Goal: Information Seeking & Learning: Learn about a topic

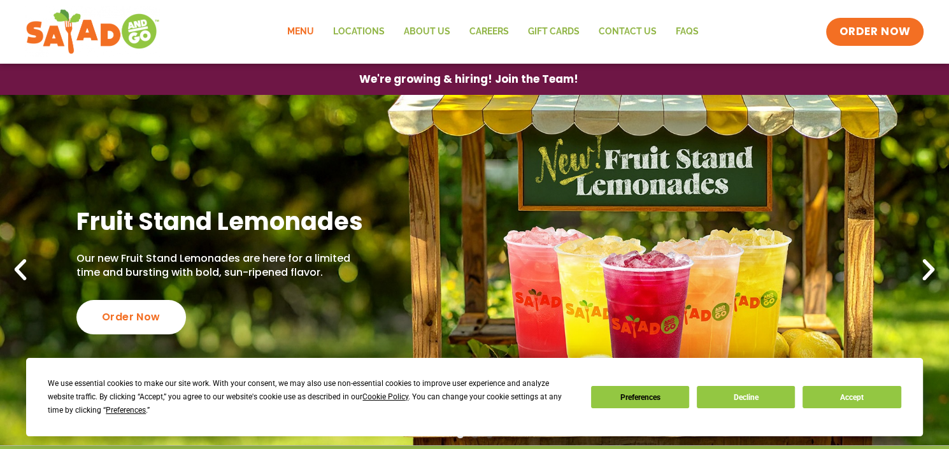
drag, startPoint x: 304, startPoint y: 33, endPoint x: 288, endPoint y: 57, distance: 28.4
click at [304, 33] on link "Menu" at bounding box center [301, 31] width 46 height 29
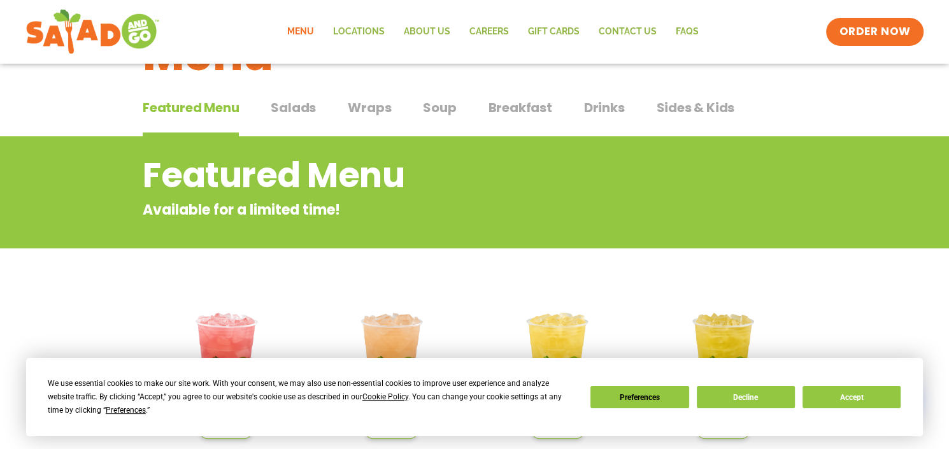
scroll to position [191, 0]
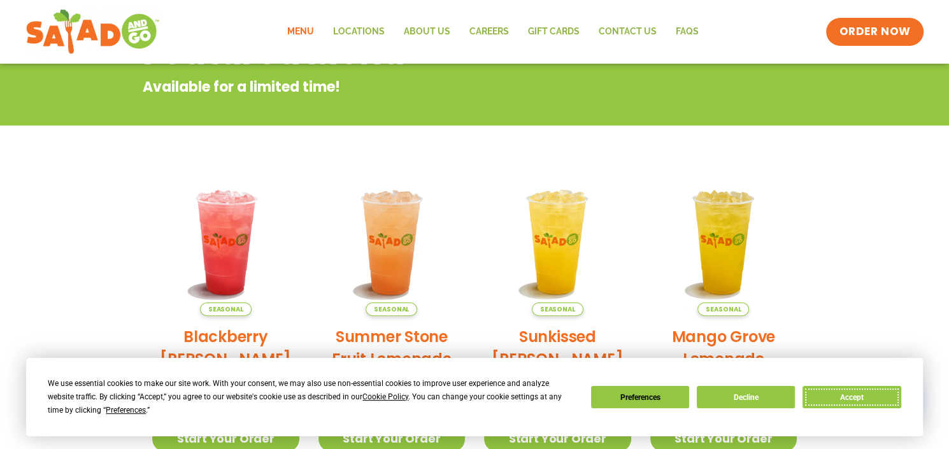
click at [858, 401] on button "Accept" at bounding box center [851, 397] width 98 height 22
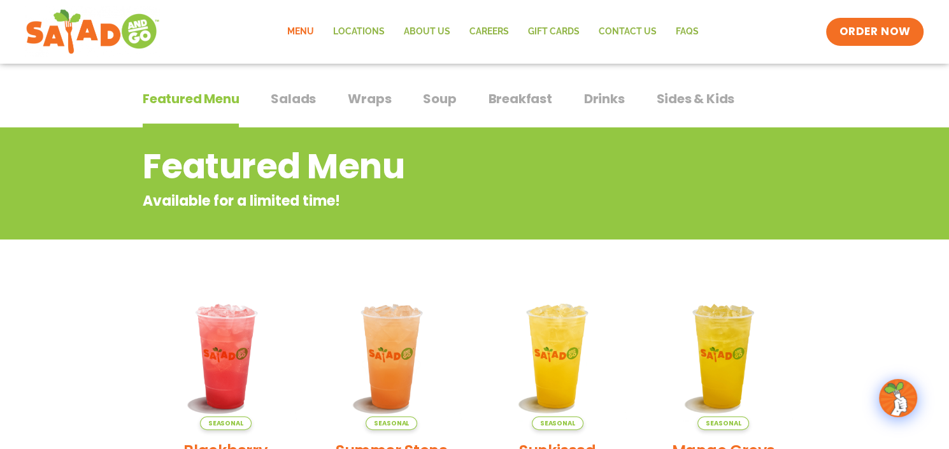
scroll to position [0, 0]
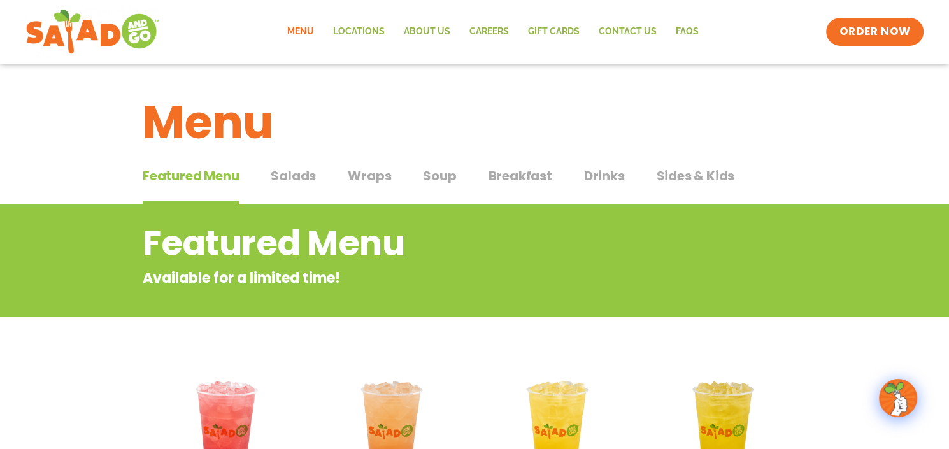
click at [509, 174] on span "Breakfast" at bounding box center [520, 175] width 64 height 19
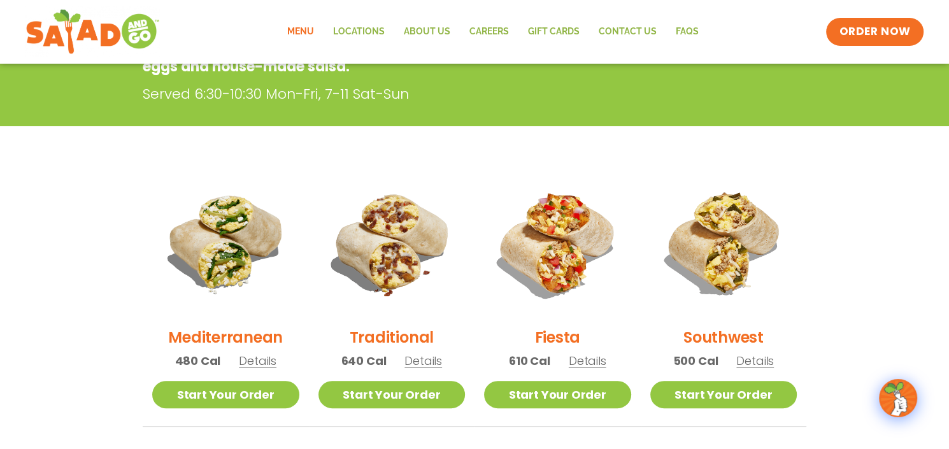
scroll to position [255, 0]
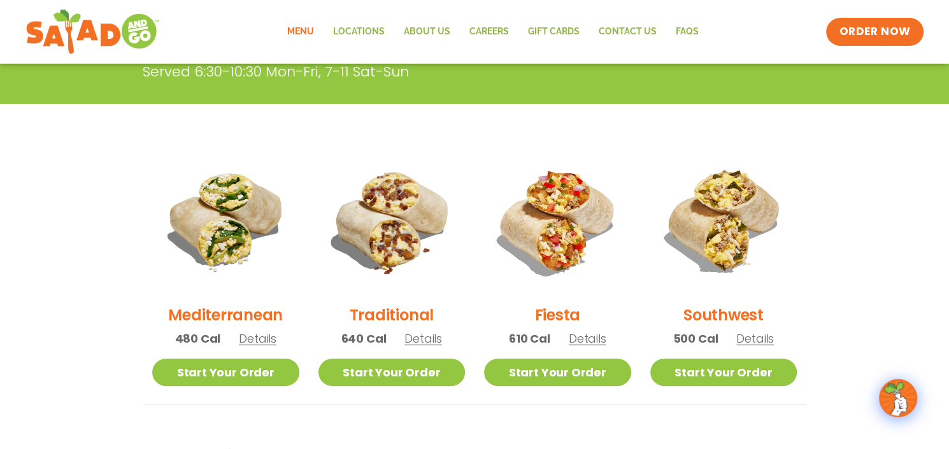
drag, startPoint x: 231, startPoint y: 315, endPoint x: 238, endPoint y: 311, distance: 8.8
click at [231, 315] on h2 "Mediterranean" at bounding box center [225, 315] width 115 height 22
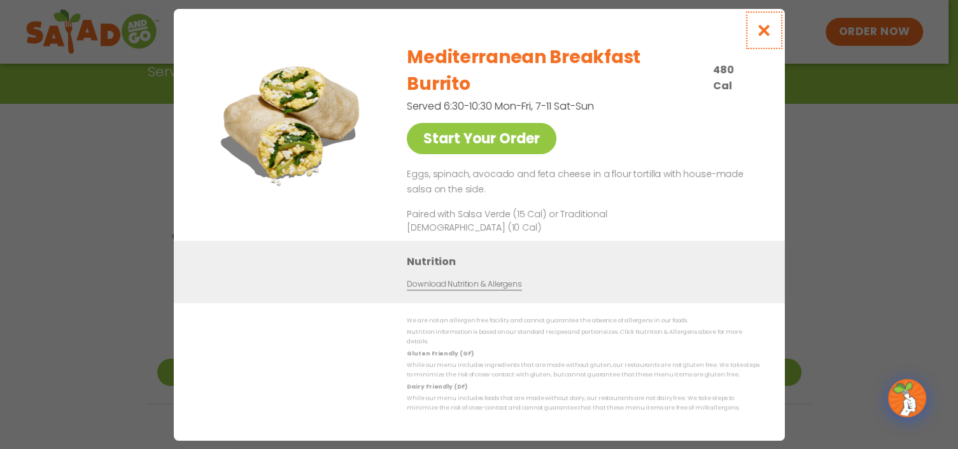
click at [766, 37] on icon "Close modal" at bounding box center [764, 30] width 16 height 13
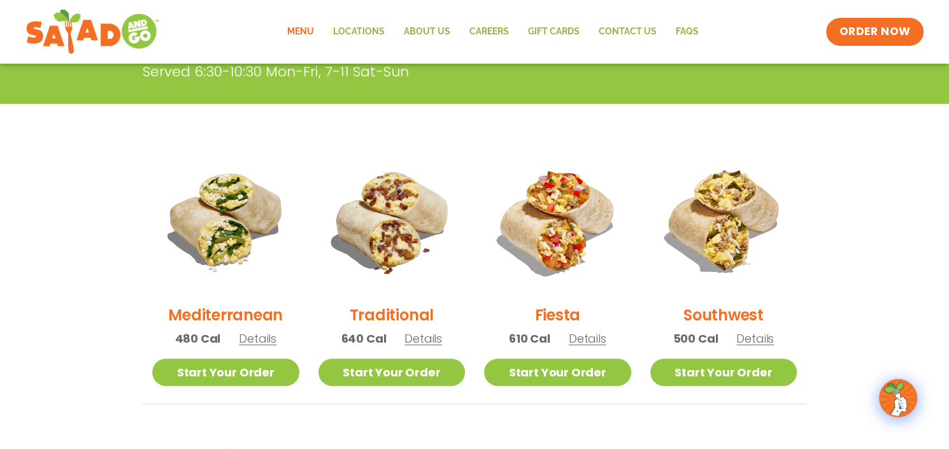
click at [391, 315] on h2 "Traditional" at bounding box center [392, 315] width 84 height 22
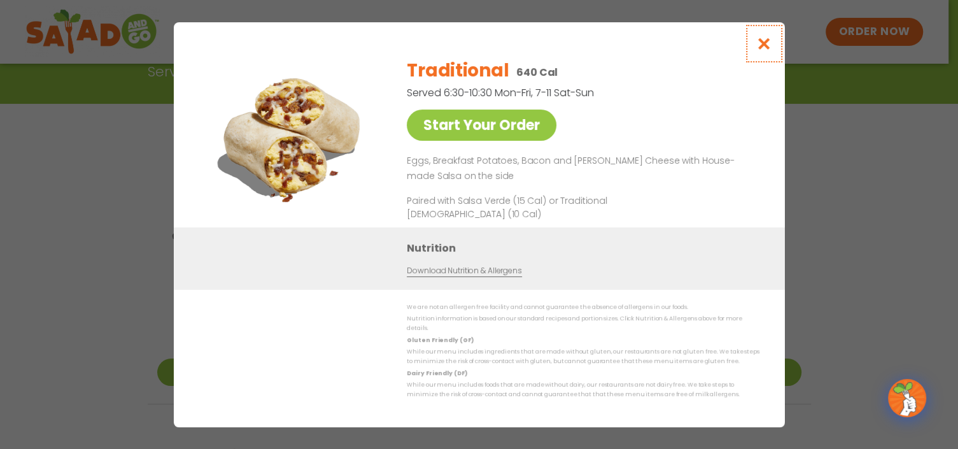
click at [764, 50] on icon "Close modal" at bounding box center [764, 43] width 16 height 13
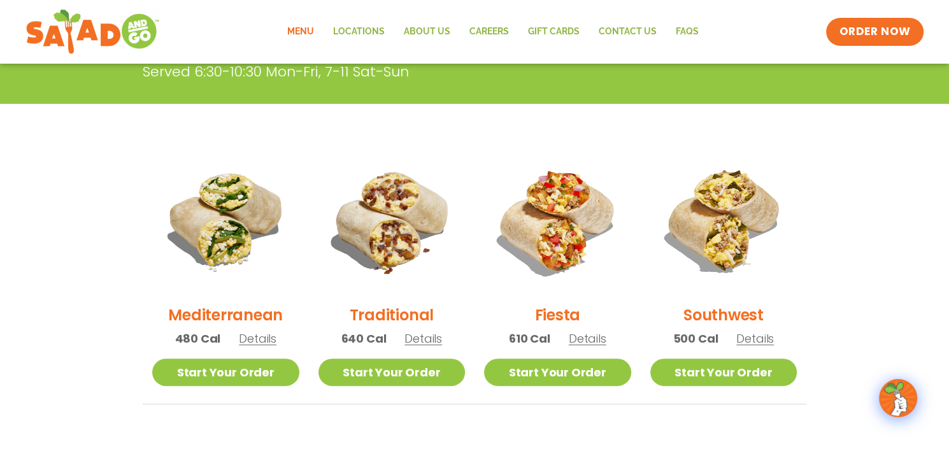
click at [561, 313] on h2 "Fiesta" at bounding box center [557, 315] width 46 height 22
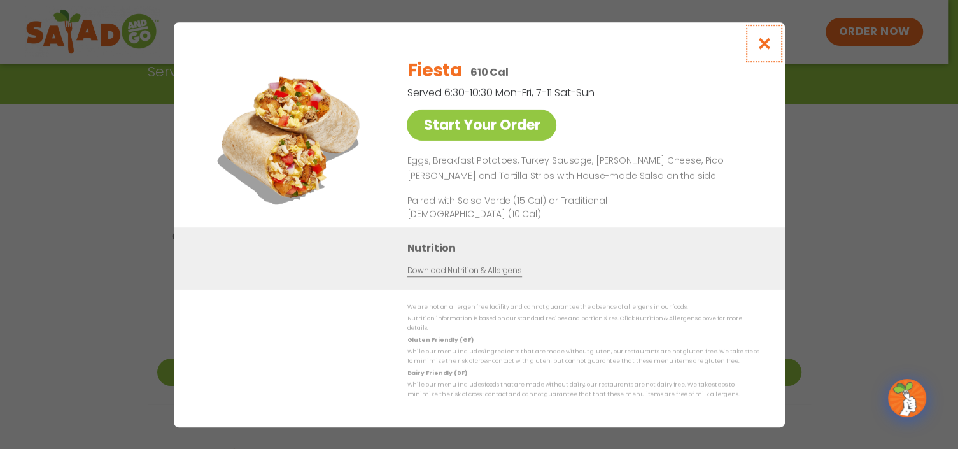
click at [761, 45] on icon "Close modal" at bounding box center [764, 43] width 16 height 13
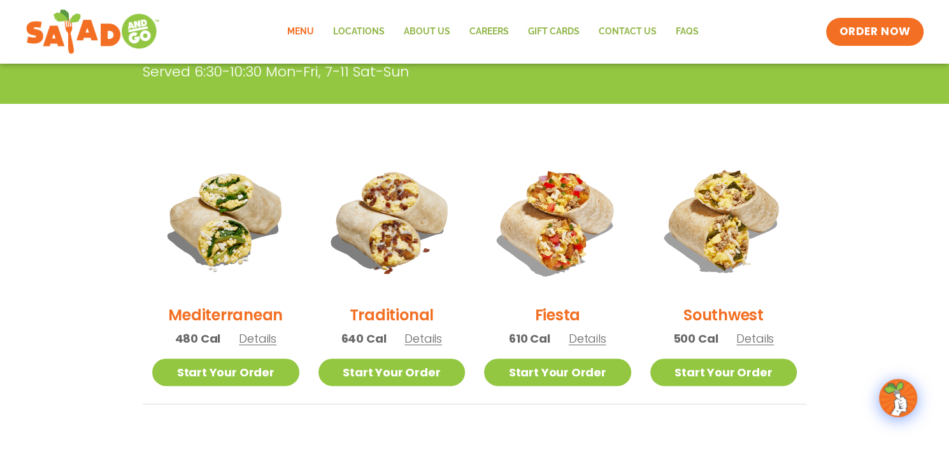
click at [708, 312] on h2 "Southwest" at bounding box center [723, 315] width 80 height 22
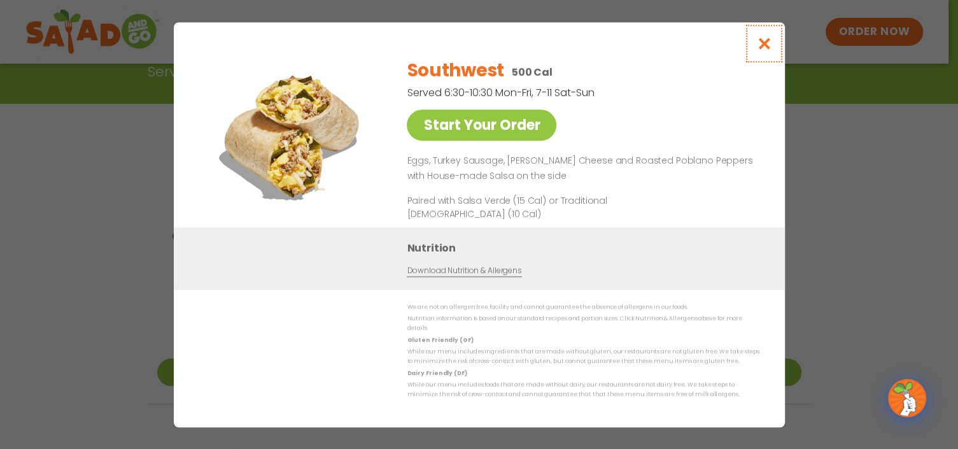
click at [766, 48] on icon "Close modal" at bounding box center [764, 43] width 16 height 13
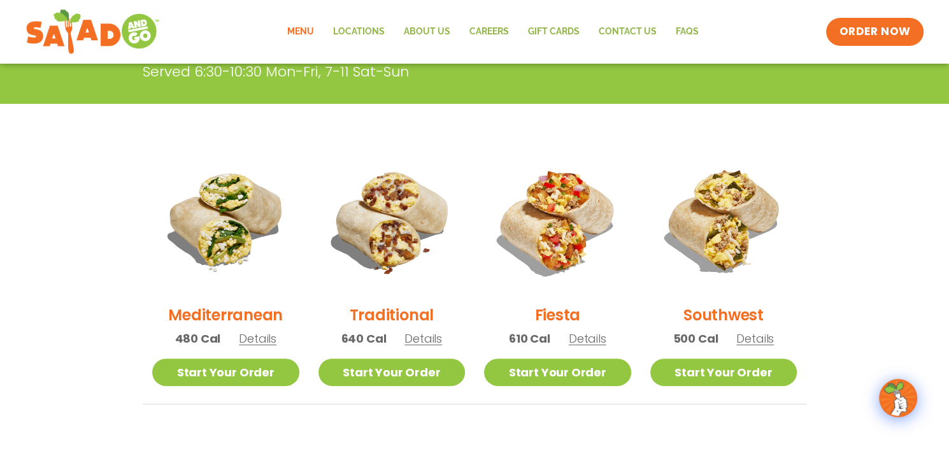
click at [405, 313] on h2 "Traditional" at bounding box center [392, 315] width 84 height 22
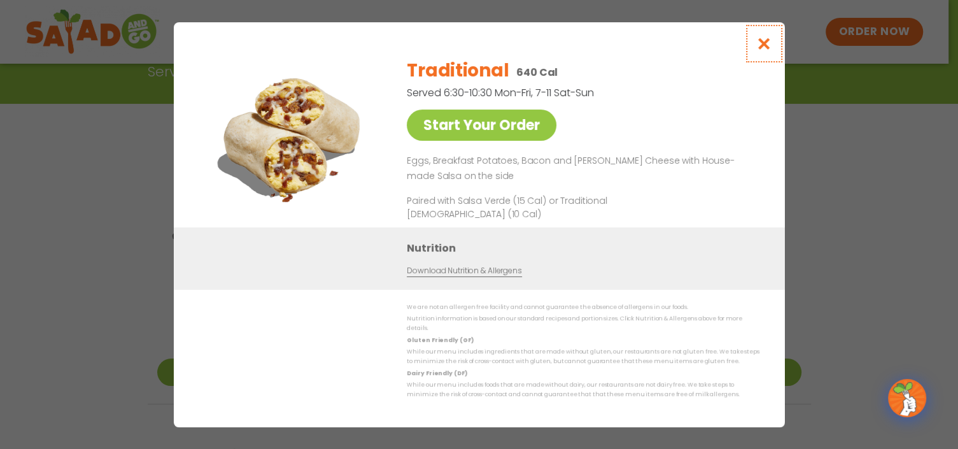
click at [764, 50] on icon "Close modal" at bounding box center [764, 43] width 16 height 13
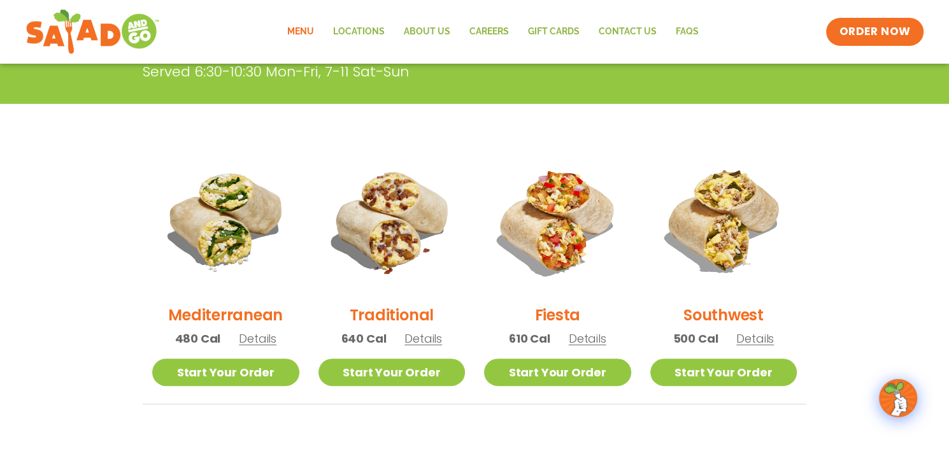
click at [446, 131] on section "Breakfast Breakfast here means you start your day the right way. Burritos or bo…" at bounding box center [474, 326] width 949 height 753
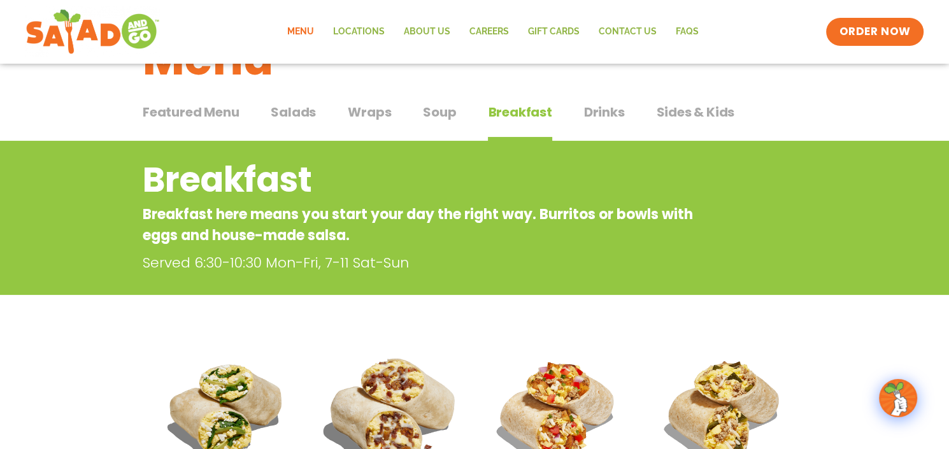
scroll to position [0, 0]
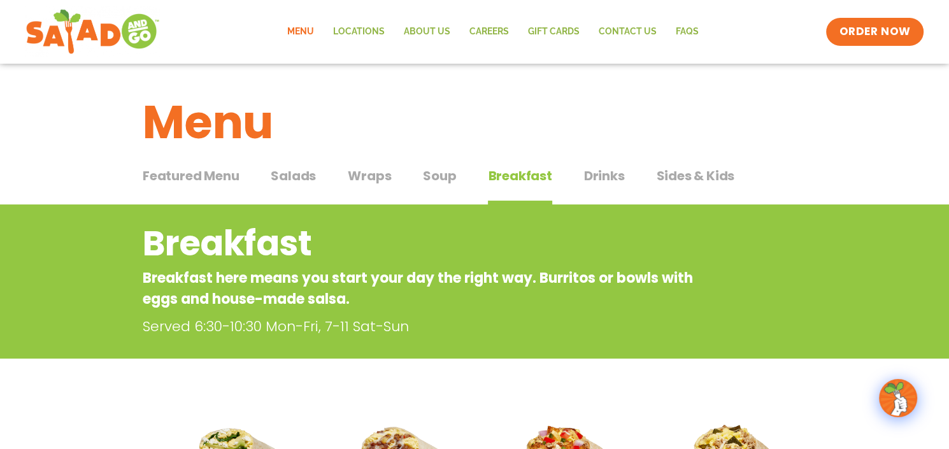
click at [594, 174] on span "Drinks" at bounding box center [604, 175] width 41 height 19
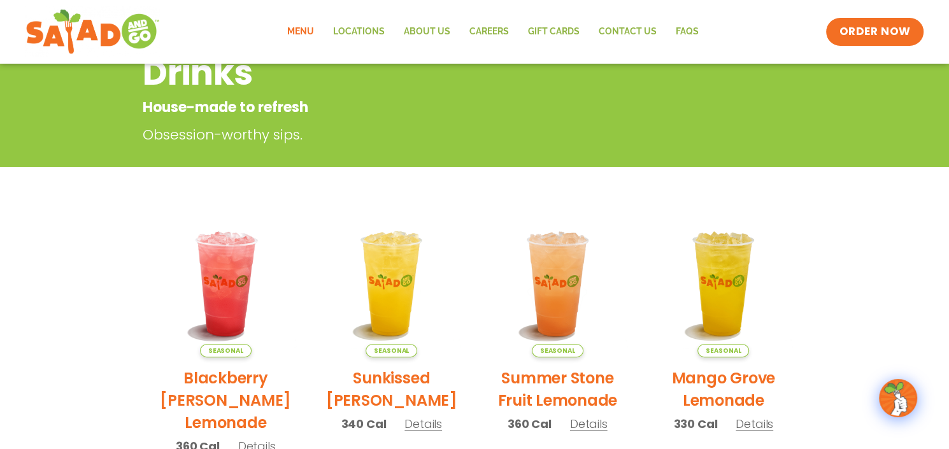
scroll to position [127, 0]
